Goal: Task Accomplishment & Management: Use online tool/utility

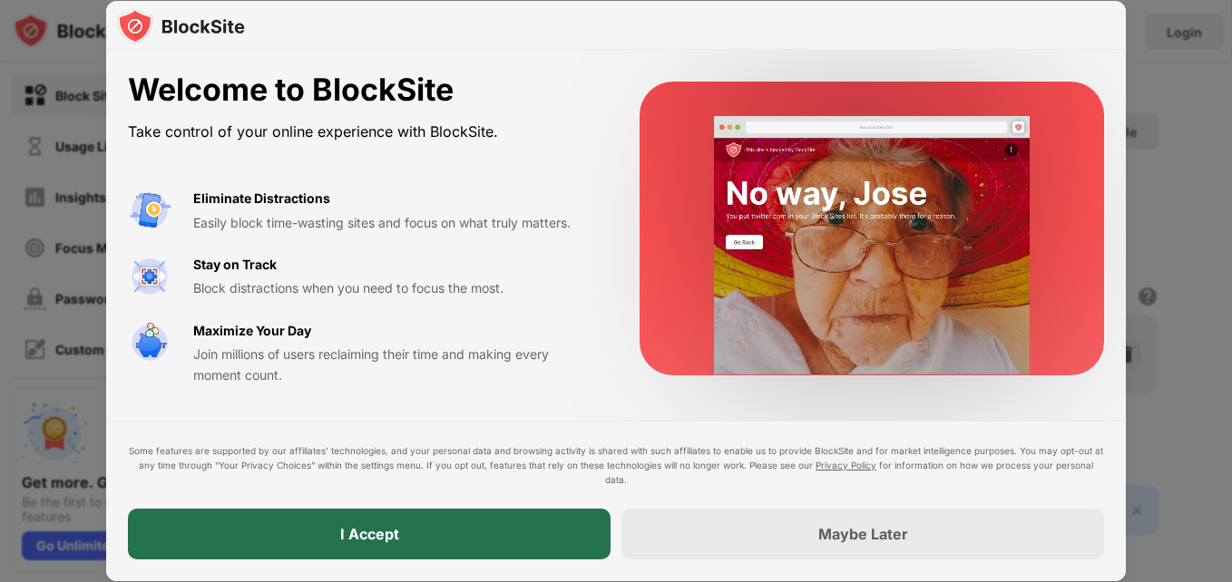
click at [455, 528] on div "I Accept" at bounding box center [369, 534] width 483 height 51
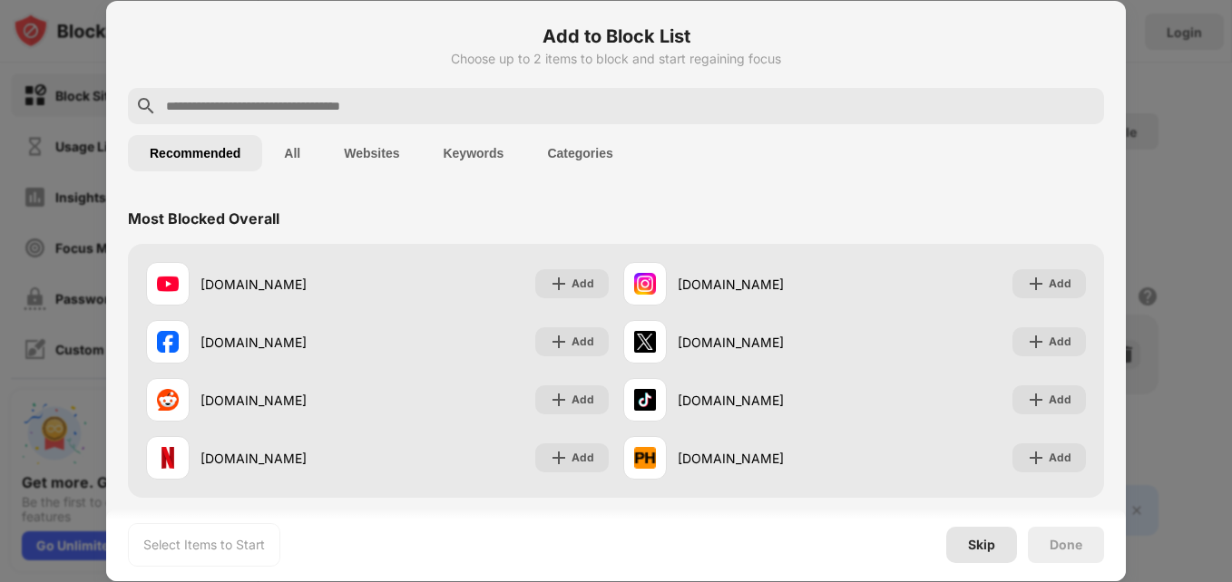
click at [973, 543] on div "Skip" at bounding box center [981, 545] width 27 height 15
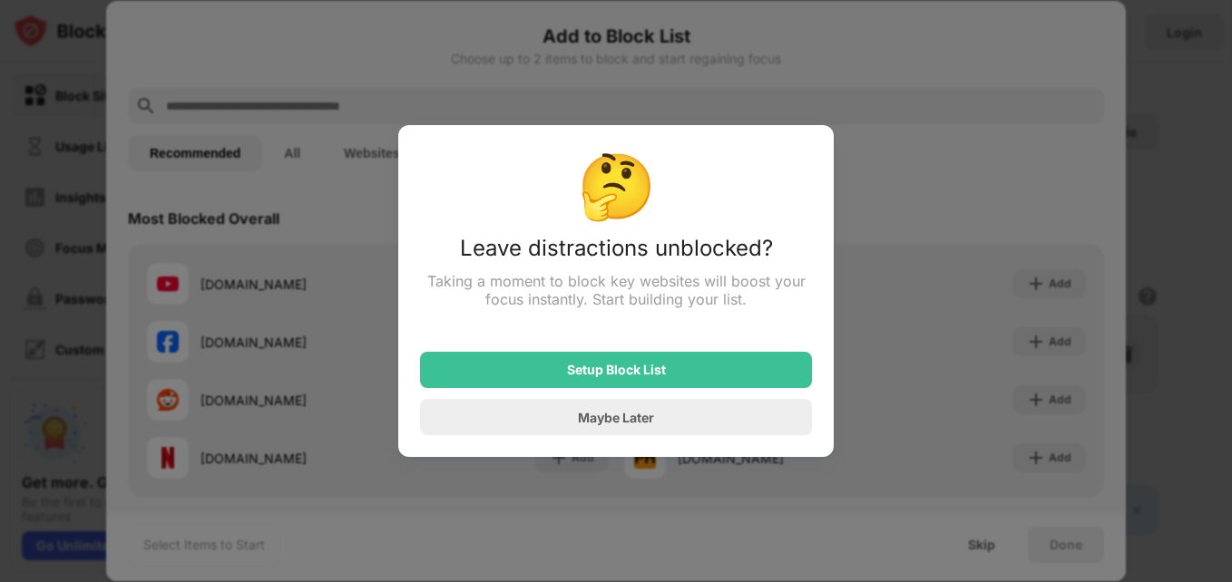
click at [993, 210] on div at bounding box center [616, 291] width 1232 height 582
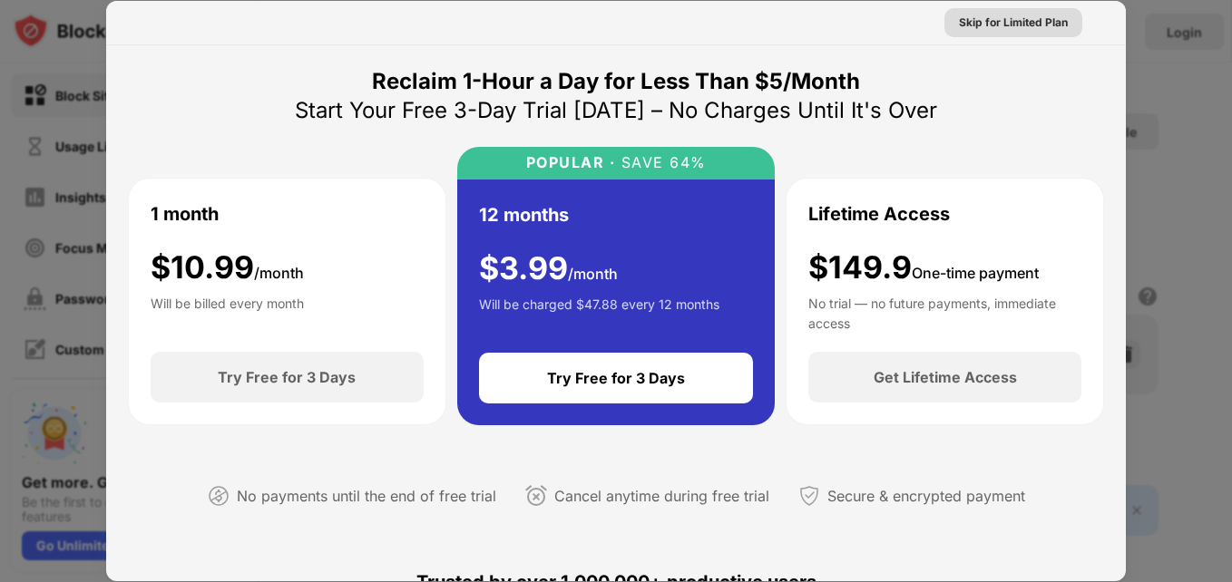
click at [1013, 17] on div "Skip for Limited Plan" at bounding box center [1013, 23] width 109 height 18
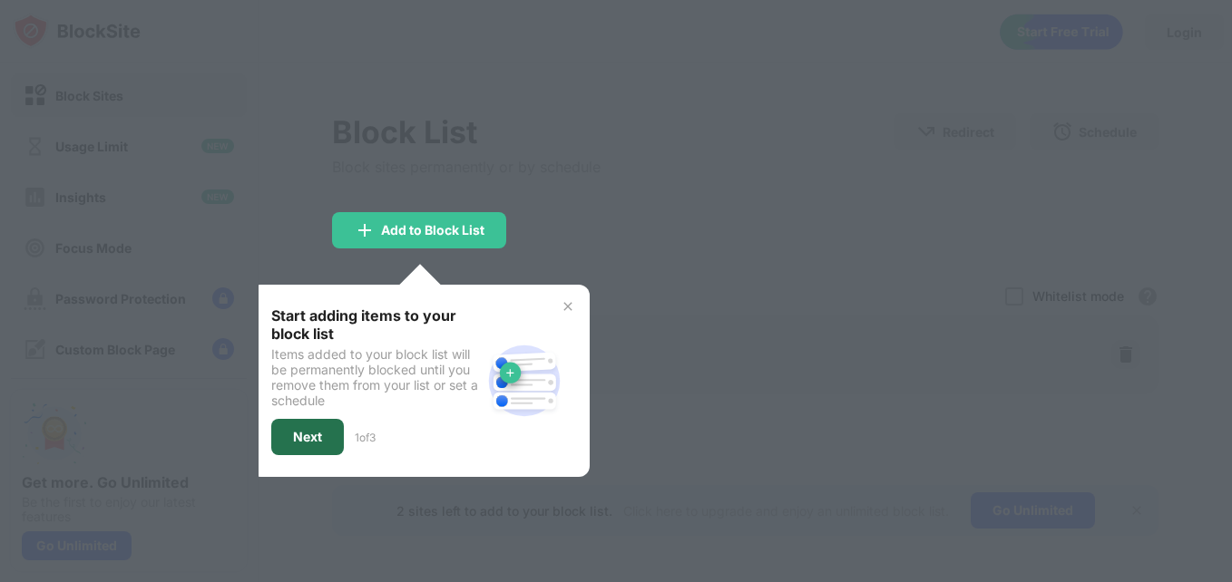
click at [315, 436] on div "Next" at bounding box center [307, 437] width 29 height 15
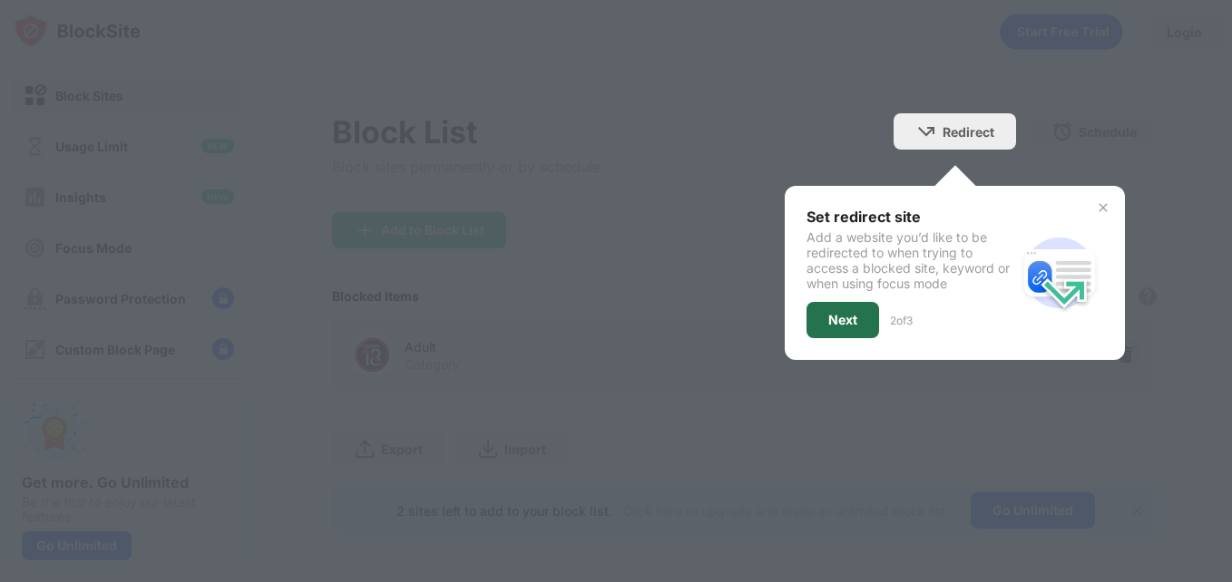
click at [836, 325] on div "Next" at bounding box center [842, 320] width 29 height 15
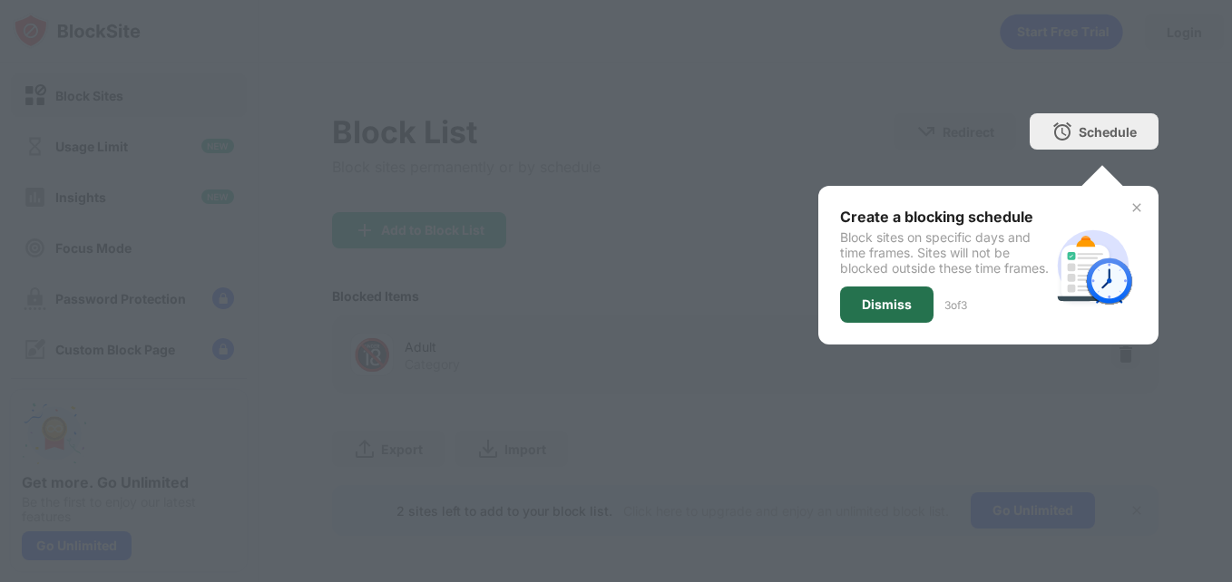
click at [840, 323] on div "Dismiss" at bounding box center [886, 305] width 93 height 36
